Goal: Task Accomplishment & Management: Use online tool/utility

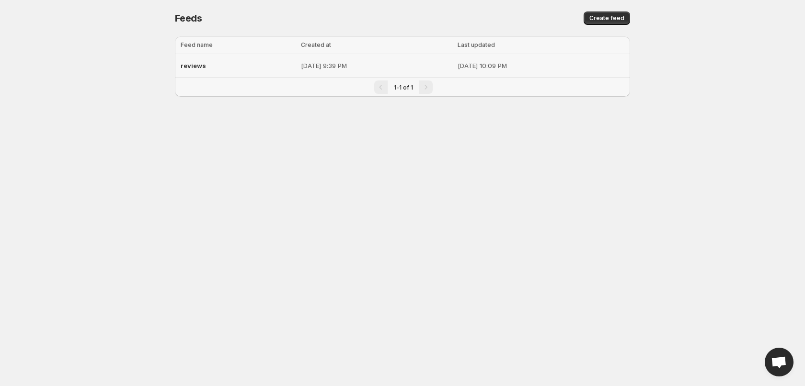
click at [301, 66] on p "[DATE] 9:39 PM" at bounding box center [376, 66] width 151 height 10
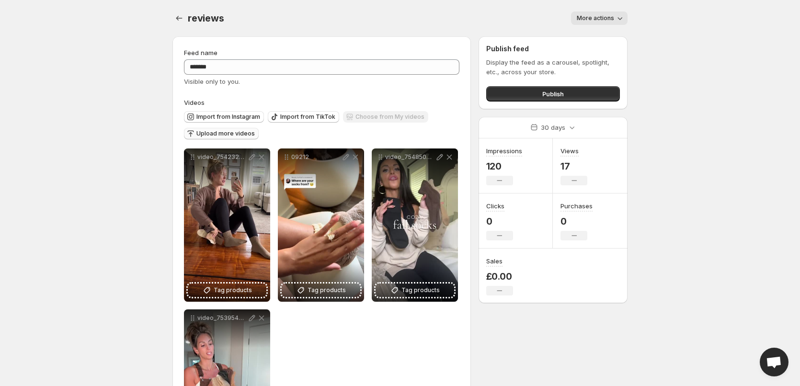
click at [228, 134] on span "Upload more videos" at bounding box center [226, 134] width 58 height 8
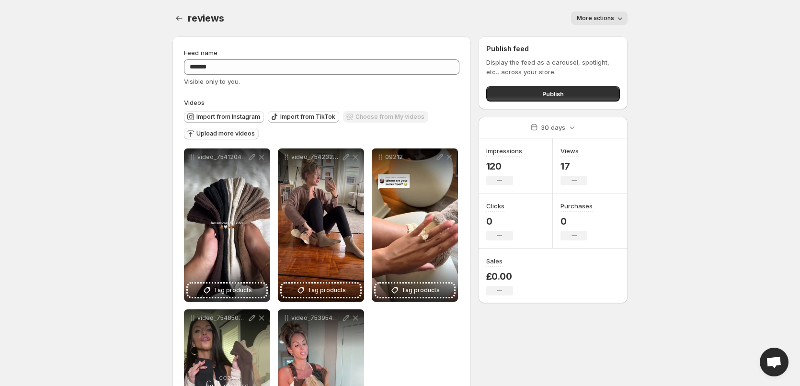
click at [74, 247] on body "**********" at bounding box center [400, 193] width 800 height 386
click at [547, 97] on span "Publish" at bounding box center [554, 94] width 22 height 10
click at [548, 92] on span "Publish" at bounding box center [554, 94] width 22 height 10
click at [608, 25] on div "reviews. This page is ready reviews More actions More actions More actions" at bounding box center [400, 18] width 455 height 36
click at [606, 19] on span "More actions" at bounding box center [595, 18] width 37 height 8
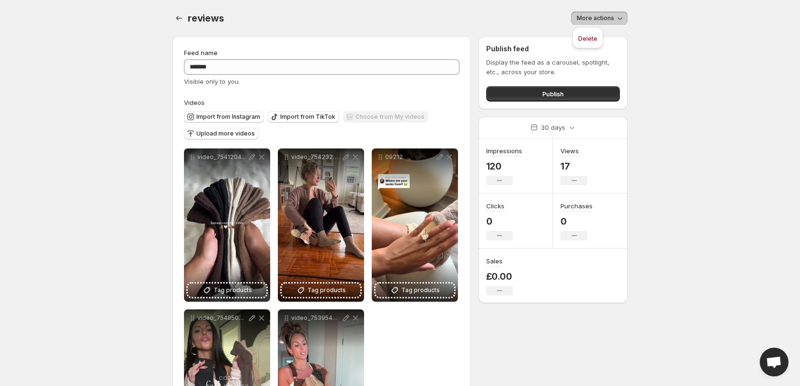
click at [722, 67] on body "**********" at bounding box center [400, 193] width 800 height 386
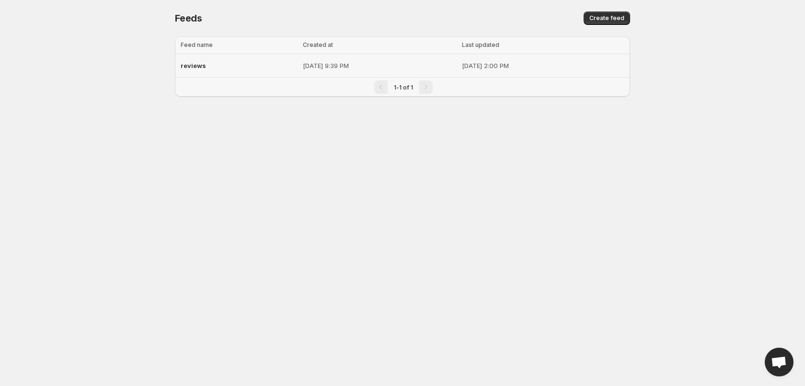
click at [202, 68] on span "reviews" at bounding box center [193, 66] width 25 height 8
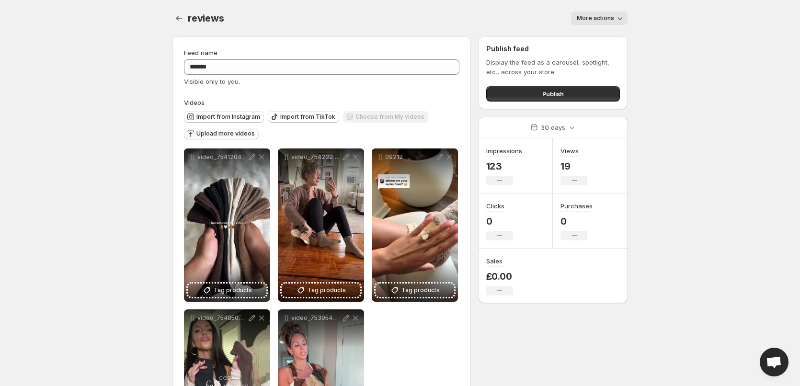
click at [225, 133] on span "Upload more videos" at bounding box center [226, 134] width 58 height 8
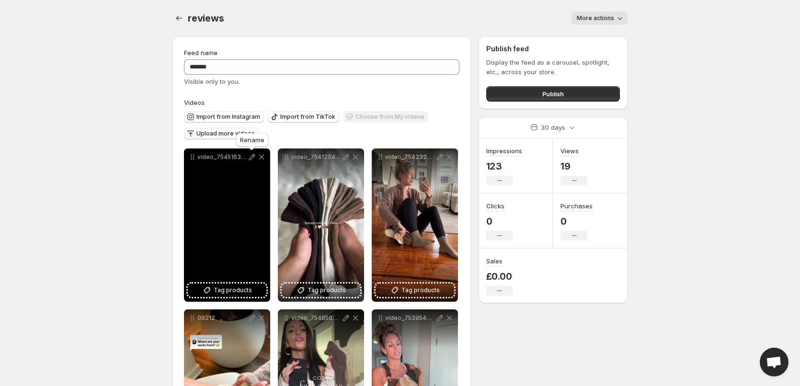
click at [250, 157] on icon at bounding box center [252, 157] width 10 height 10
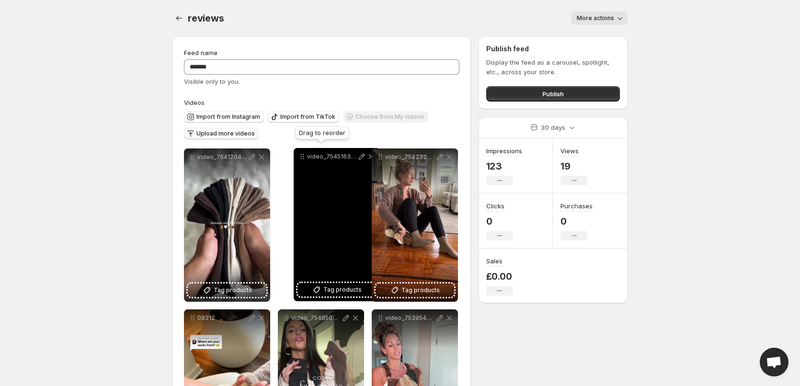
drag, startPoint x: 194, startPoint y: 159, endPoint x: 297, endPoint y: 158, distance: 103.0
